Goal: Task Accomplishment & Management: Manage account settings

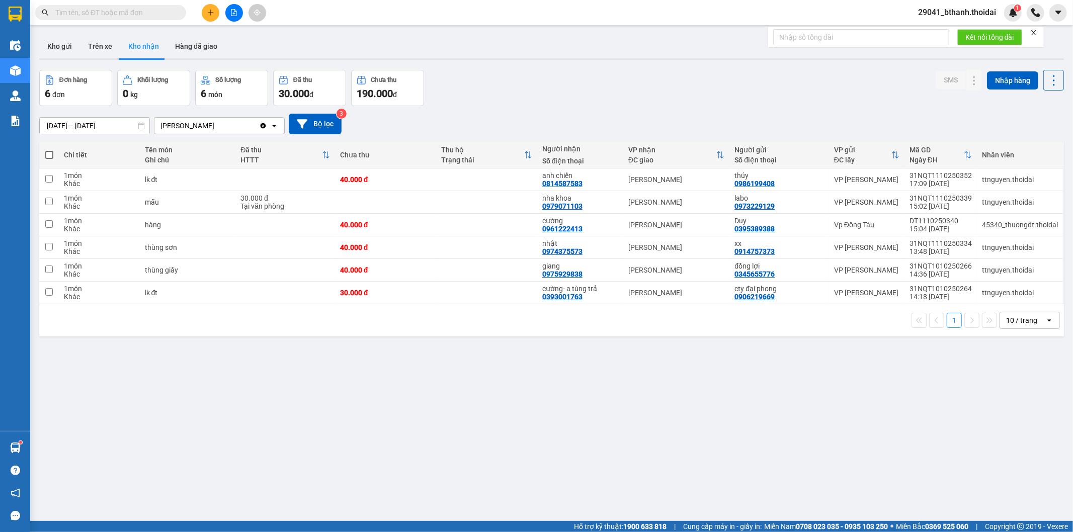
click at [136, 17] on input "text" at bounding box center [114, 12] width 119 height 11
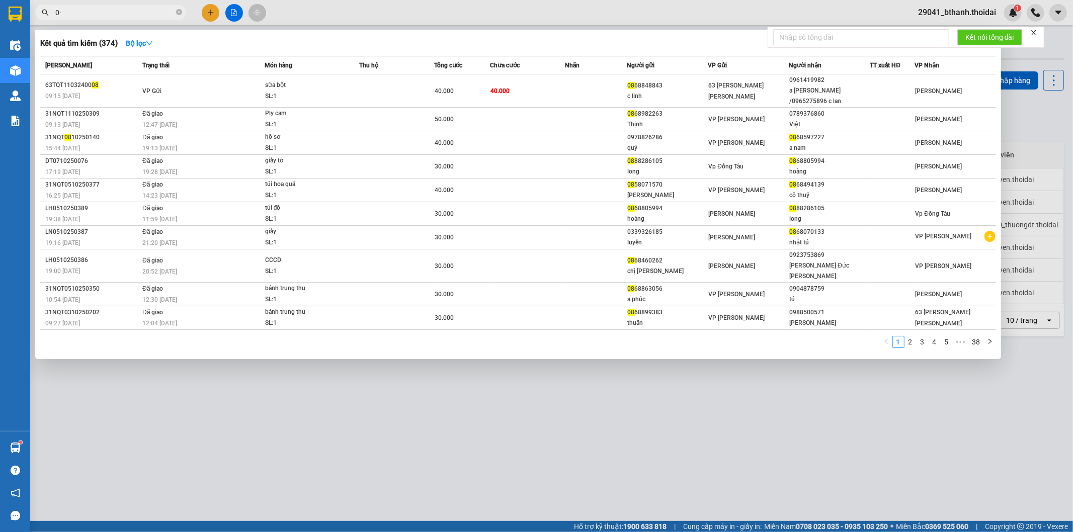
type input "0"
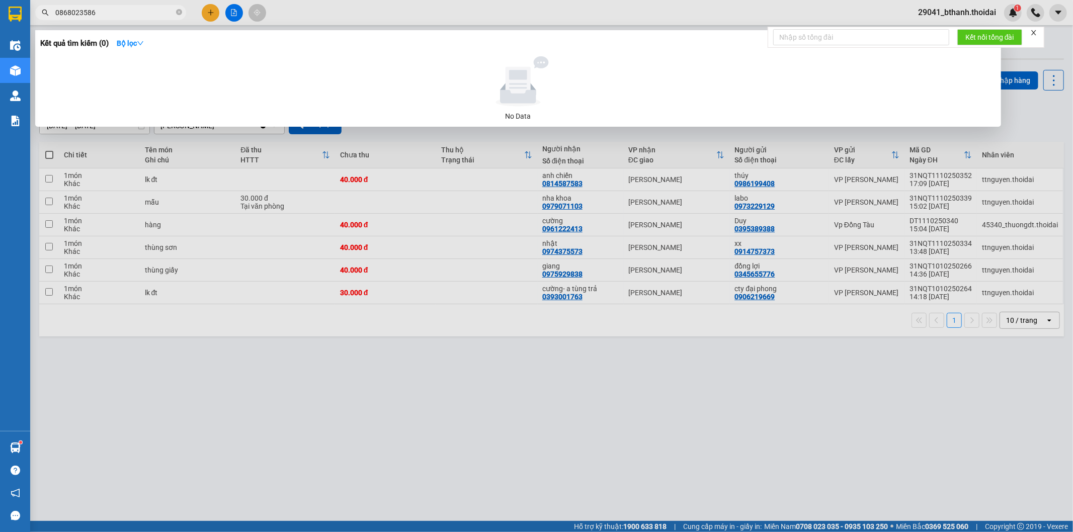
click at [139, 10] on input "0868023586" at bounding box center [114, 12] width 119 height 11
click at [103, 13] on input "0868023586" at bounding box center [114, 12] width 119 height 11
type input "0"
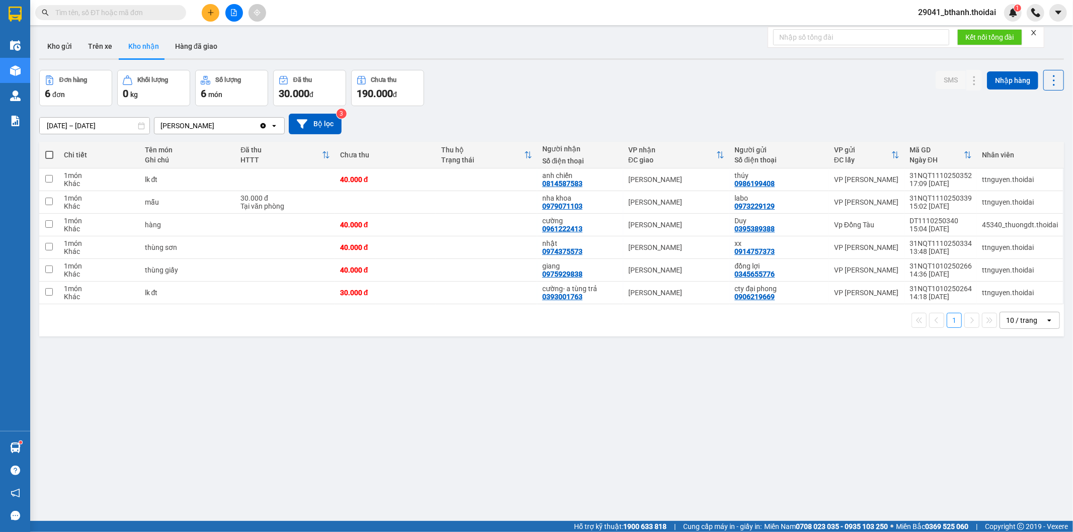
click at [524, 97] on div "Đơn hàng 6 đơn Khối lượng 0 kg Số lượng 6 món Đã thu 30.000 đ Chưa thu 190.000 …" at bounding box center [551, 88] width 1025 height 36
click at [973, 12] on span "29041_bthanh.thoidai" at bounding box center [957, 12] width 94 height 13
click at [944, 31] on span "Đăng xuất" at bounding box center [961, 31] width 73 height 11
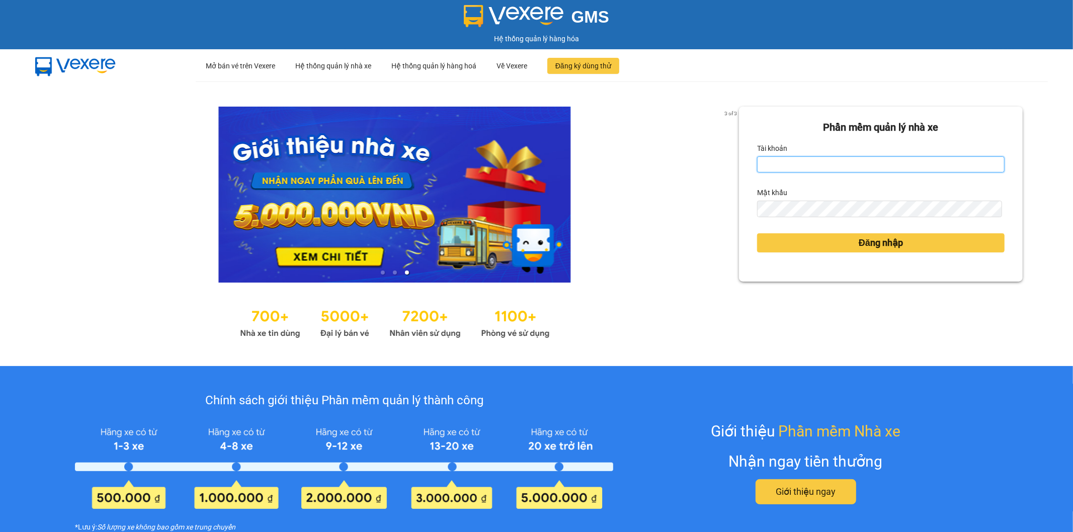
click at [788, 168] on input "Tài khoản" at bounding box center [881, 164] width 248 height 16
click at [760, 160] on input "Thoant.thoidai" at bounding box center [881, 164] width 248 height 16
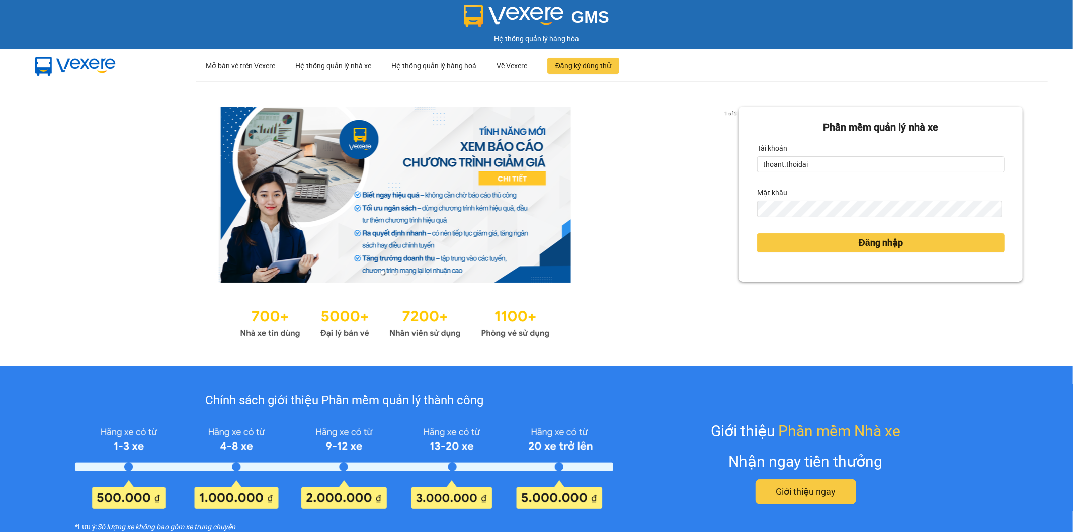
type input "thoant.thoidai"
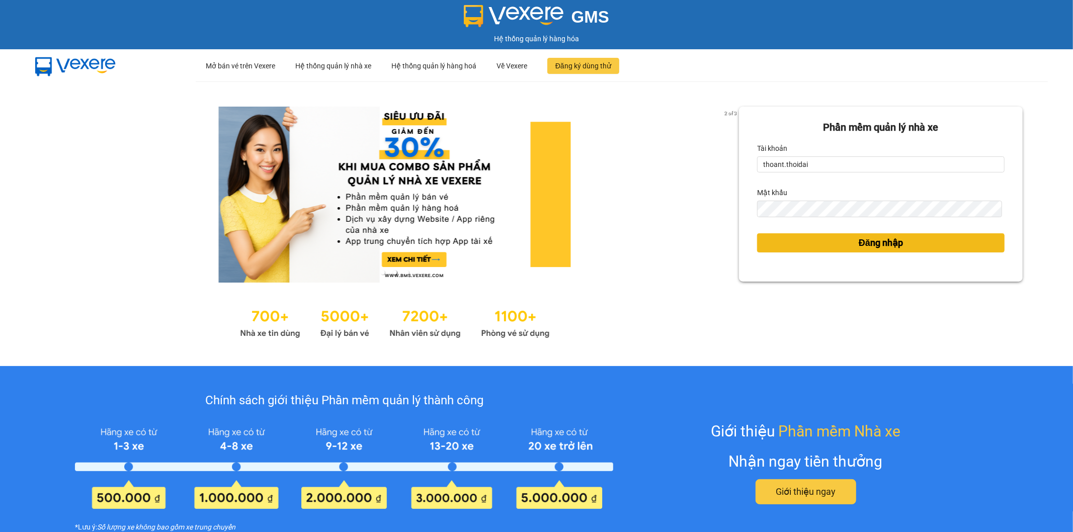
click at [786, 243] on button "Đăng nhập" at bounding box center [881, 242] width 248 height 19
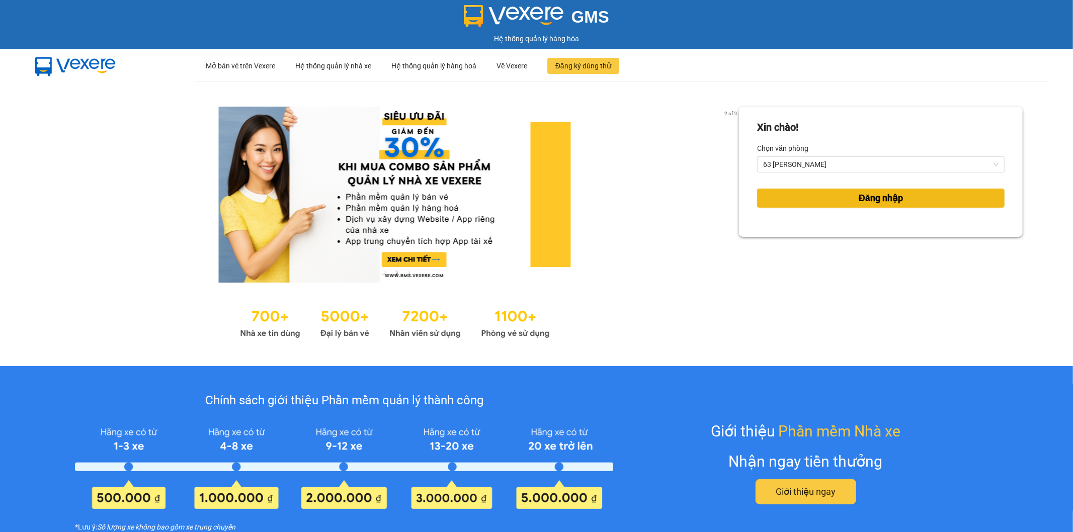
click at [782, 195] on button "Đăng nhập" at bounding box center [881, 198] width 248 height 19
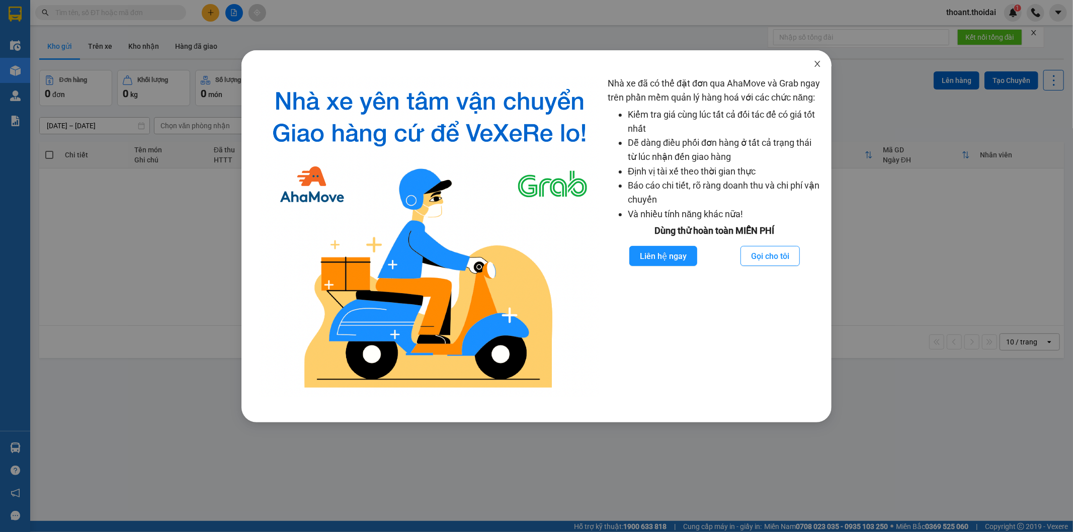
click at [812, 67] on span "Close" at bounding box center [818, 64] width 28 height 28
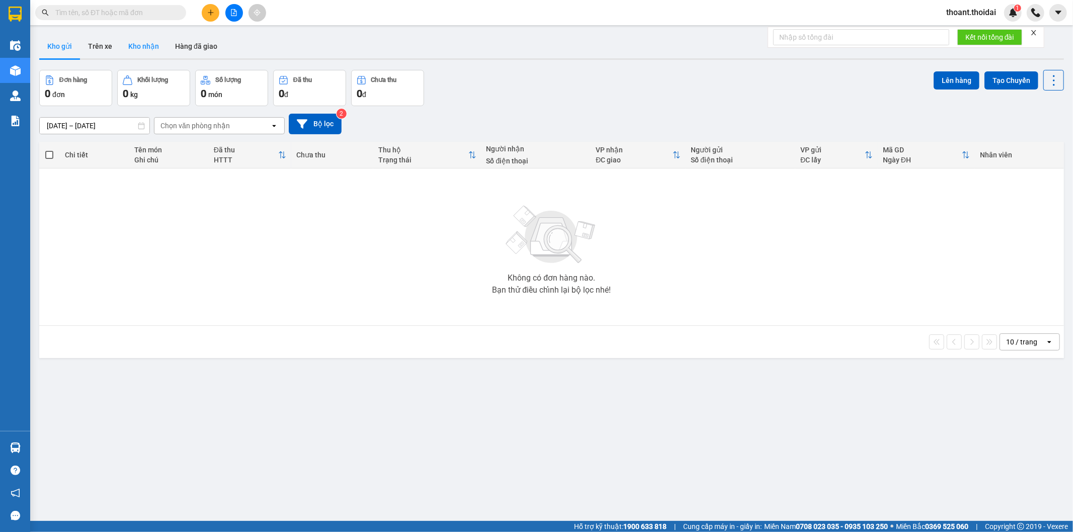
click at [151, 46] on button "Kho nhận" at bounding box center [143, 46] width 47 height 24
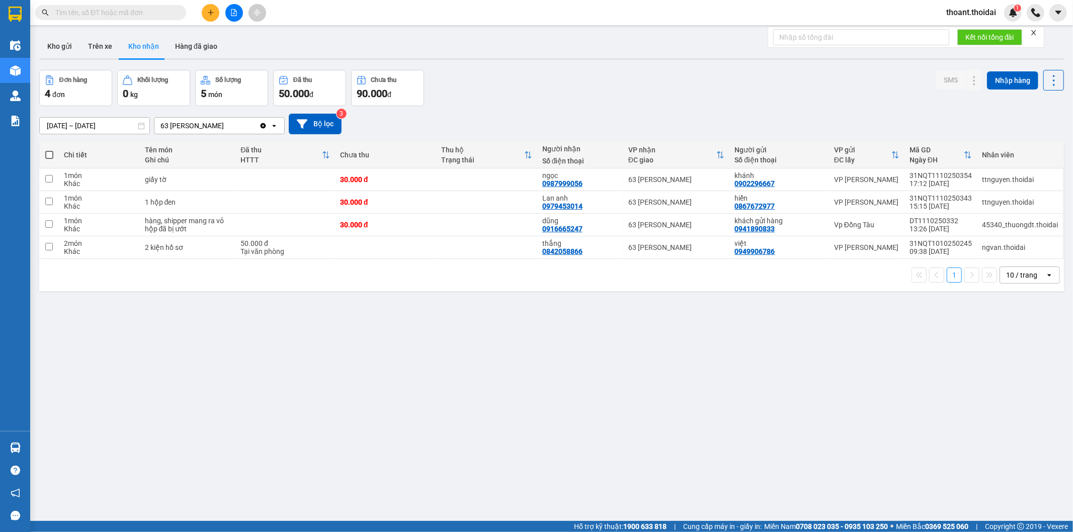
click at [991, 9] on span "thoant.thoidai" at bounding box center [971, 12] width 66 height 13
click at [968, 31] on span "Đăng xuất" at bounding box center [976, 31] width 46 height 11
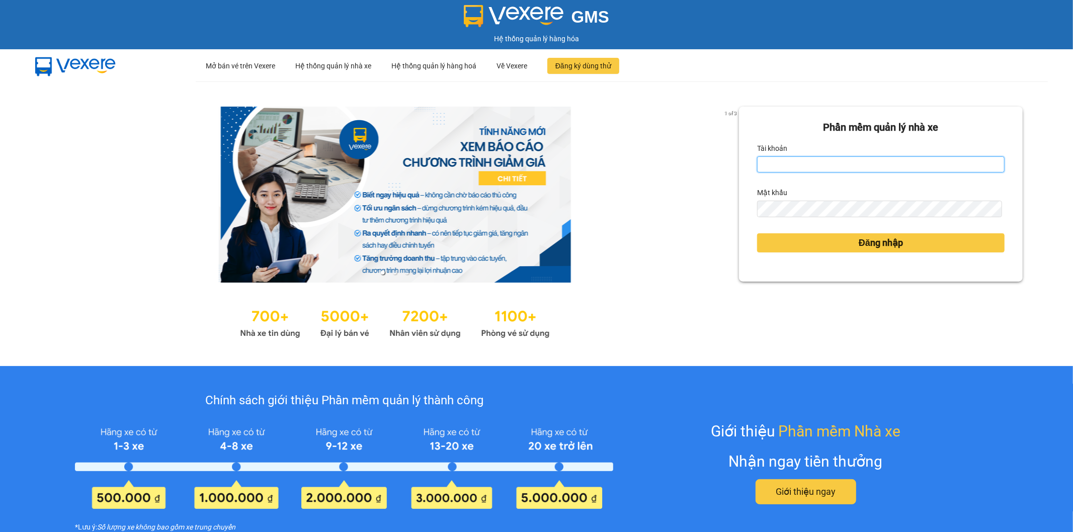
click at [780, 173] on input "Tài khoản" at bounding box center [881, 164] width 248 height 16
click at [761, 163] on input "Thoant.thoidai" at bounding box center [881, 164] width 248 height 16
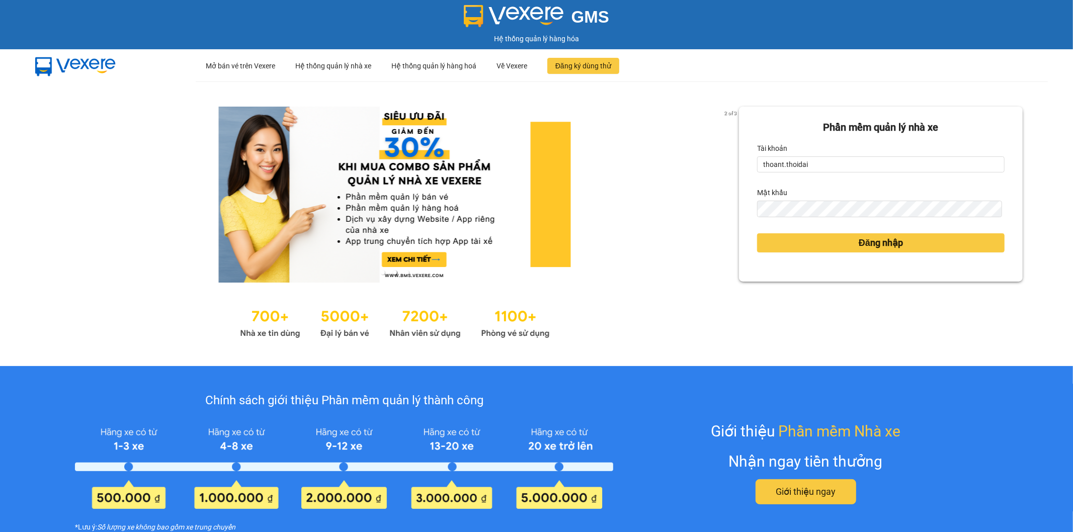
type input "thoant.thoidai"
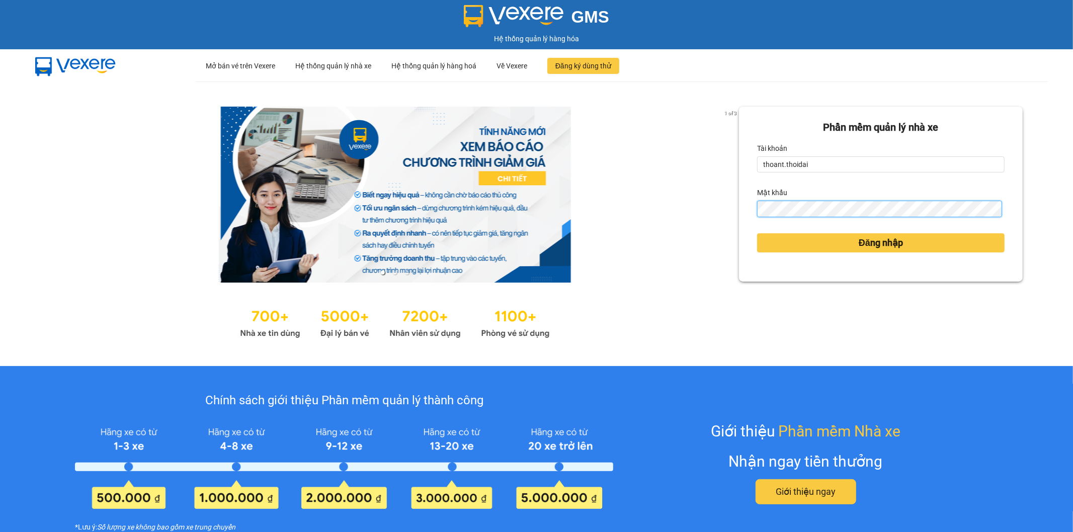
click at [757, 233] on button "Đăng nhập" at bounding box center [881, 242] width 248 height 19
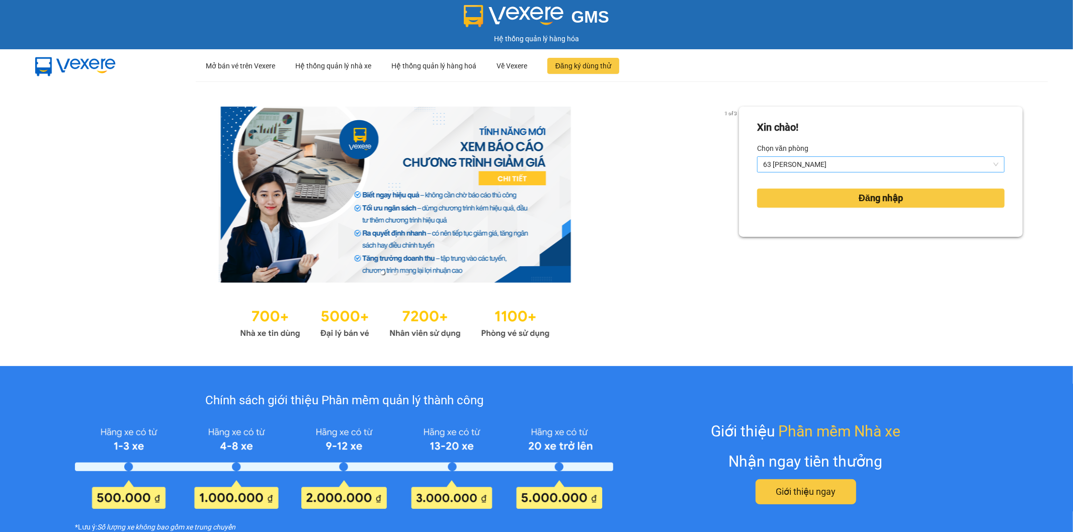
click at [823, 163] on span "63 [PERSON_NAME]" at bounding box center [880, 164] width 235 height 15
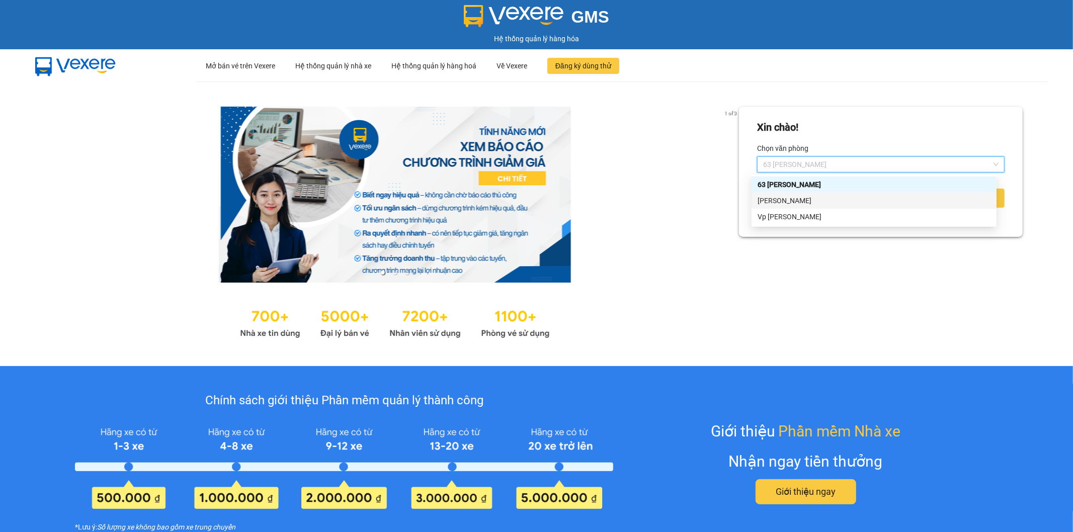
click at [814, 199] on div "[PERSON_NAME]" at bounding box center [874, 200] width 233 height 11
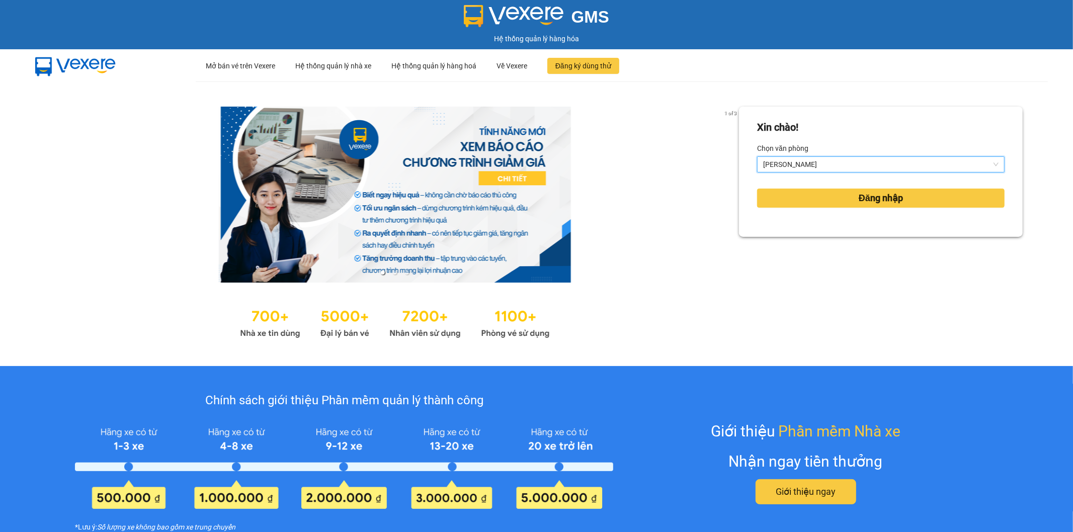
click at [818, 209] on div "Đăng nhập" at bounding box center [881, 198] width 248 height 27
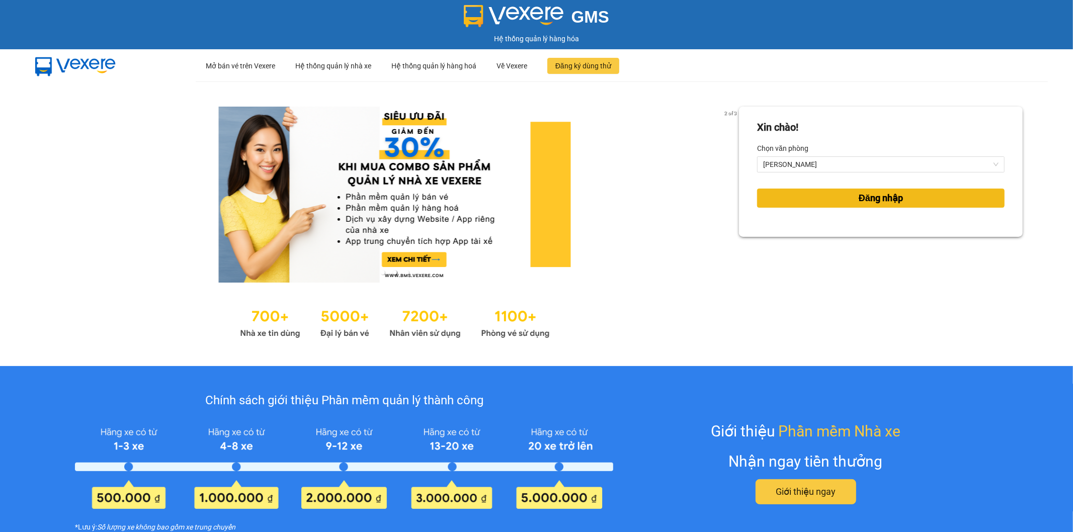
click at [818, 199] on button "Đăng nhập" at bounding box center [881, 198] width 248 height 19
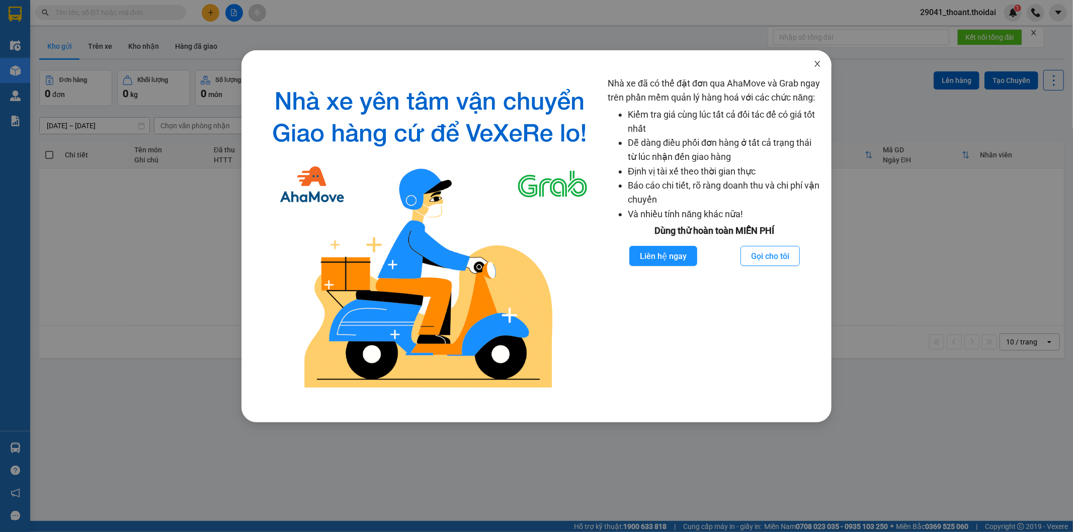
click at [817, 62] on icon "close" at bounding box center [818, 64] width 8 height 8
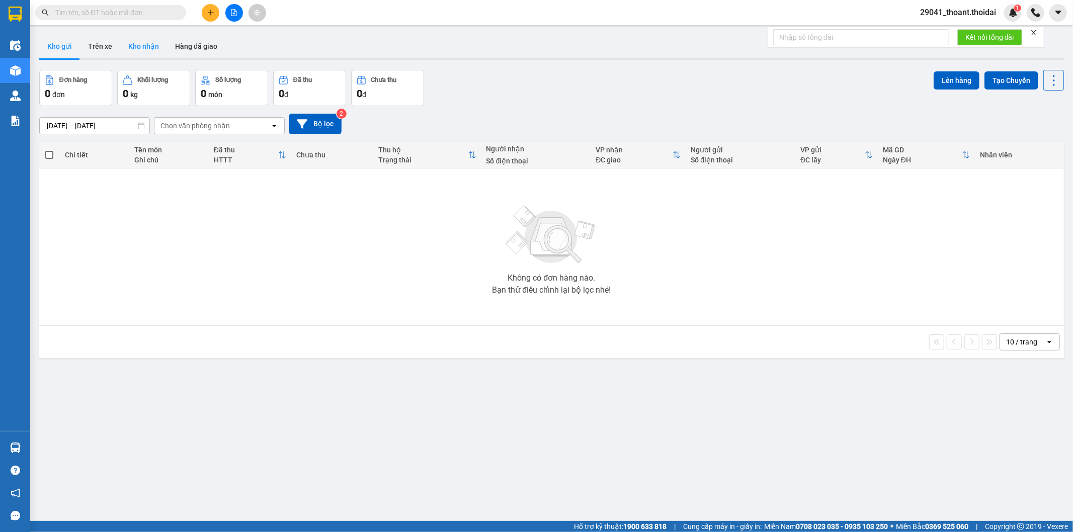
click at [144, 53] on button "Kho nhận" at bounding box center [143, 46] width 47 height 24
